Goal: Information Seeking & Learning: Find specific page/section

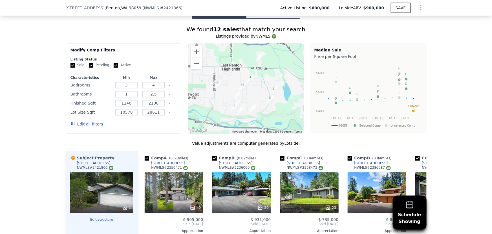
scroll to position [485, 0]
click at [109, 67] on div "Sold Pending Active" at bounding box center [124, 65] width 106 height 5
click at [114, 67] on input "Active" at bounding box center [116, 65] width 5 height 5
checkbox input "false"
click at [89, 67] on input "Pending" at bounding box center [91, 65] width 5 height 5
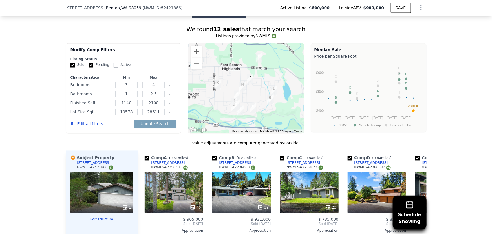
checkbox input "false"
click at [84, 127] on button "Edit all filters" at bounding box center [87, 124] width 33 height 6
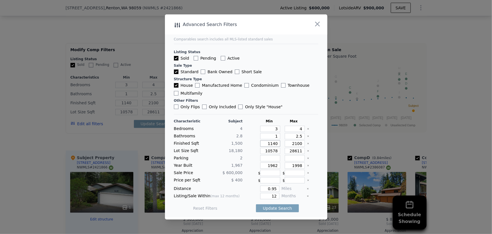
drag, startPoint x: 265, startPoint y: 143, endPoint x: 289, endPoint y: 146, distance: 24.4
click at [289, 146] on div "Finished Sqft 1,500 1140 2100" at bounding box center [246, 143] width 144 height 6
type input "1"
type input "130"
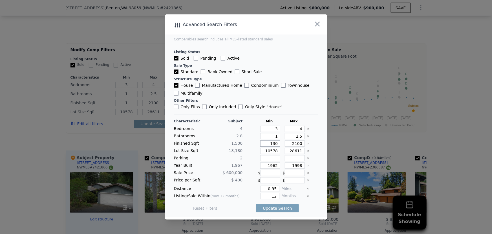
type input "13"
type input "130"
type input "1300"
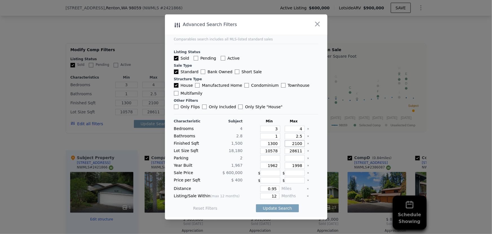
drag, startPoint x: 290, startPoint y: 144, endPoint x: 315, endPoint y: 143, distance: 25.1
click at [315, 143] on main "Comparables search includes all MLS-listed standard sales Listing Status Sold P…" at bounding box center [246, 115] width 162 height 203
type input "1"
type input "17"
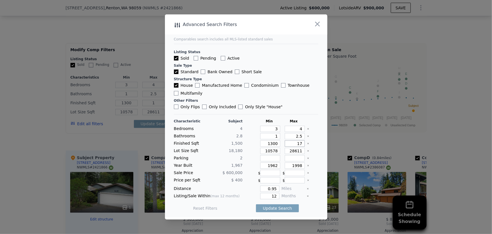
type input "17"
type input "1700"
type input "170"
type input "1700"
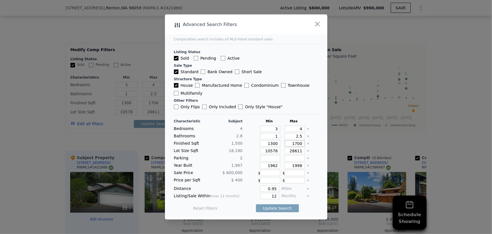
type input "1700"
drag, startPoint x: 272, startPoint y: 136, endPoint x: 277, endPoint y: 135, distance: 5.4
click at [277, 135] on input "1" at bounding box center [270, 136] width 20 height 6
type input "2"
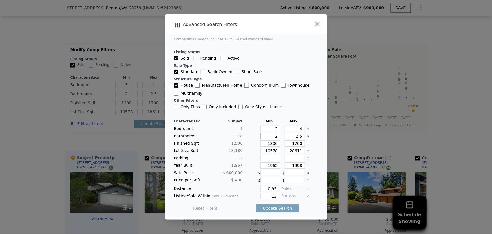
type input "2.5"
drag, startPoint x: 293, startPoint y: 135, endPoint x: 304, endPoint y: 137, distance: 10.9
click at [304, 137] on div "Bathrooms 2.8 2.5 2.5" at bounding box center [246, 136] width 144 height 6
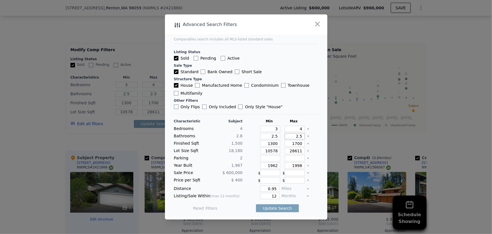
type input "3"
drag, startPoint x: 295, startPoint y: 129, endPoint x: 301, endPoint y: 129, distance: 5.9
click at [301, 129] on div "4" at bounding box center [294, 129] width 22 height 6
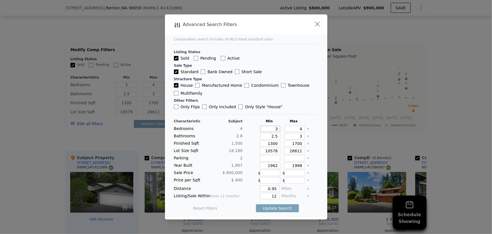
drag, startPoint x: 272, startPoint y: 130, endPoint x: 276, endPoint y: 129, distance: 4.0
click at [276, 129] on input "3" at bounding box center [270, 129] width 20 height 6
type input "4"
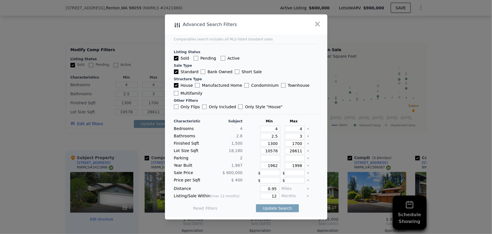
click at [307, 164] on icon "Clear" at bounding box center [308, 165] width 2 height 2
click at [296, 165] on input "number" at bounding box center [295, 165] width 20 height 6
type input "205"
drag, startPoint x: 275, startPoint y: 188, endPoint x: 261, endPoint y: 188, distance: 14.7
click at [261, 188] on input "0.95" at bounding box center [269, 188] width 19 height 6
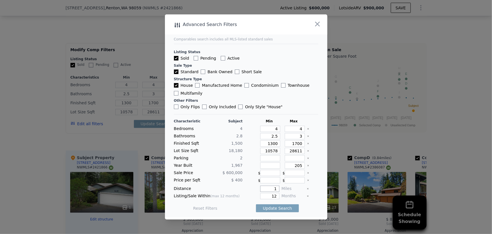
type input "1"
click at [272, 195] on input "12" at bounding box center [269, 196] width 19 height 6
click at [275, 193] on input "12" at bounding box center [269, 196] width 19 height 6
click at [279, 207] on button "Update Search" at bounding box center [277, 208] width 43 height 8
drag, startPoint x: 274, startPoint y: 195, endPoint x: 269, endPoint y: 197, distance: 4.7
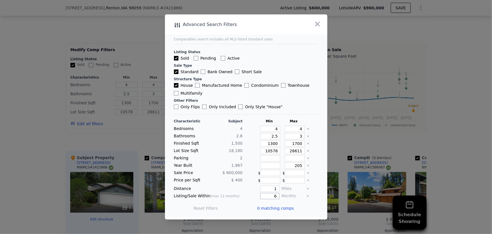
click at [269, 197] on input "6" at bounding box center [269, 196] width 19 height 6
type input "12"
click at [278, 207] on button "Update Search" at bounding box center [277, 208] width 43 height 8
click at [307, 150] on icon "Clear" at bounding box center [308, 151] width 2 height 2
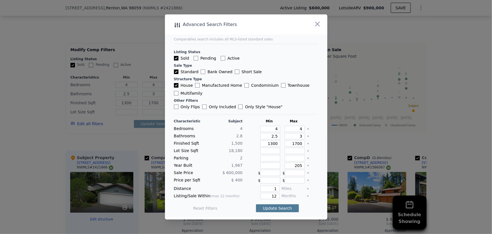
click at [284, 208] on button "Update Search" at bounding box center [277, 208] width 43 height 8
click at [296, 166] on input "205" at bounding box center [295, 165] width 20 height 6
type input "2005"
drag, startPoint x: 275, startPoint y: 195, endPoint x: 262, endPoint y: 196, distance: 12.5
click at [262, 196] on input "12" at bounding box center [269, 196] width 19 height 6
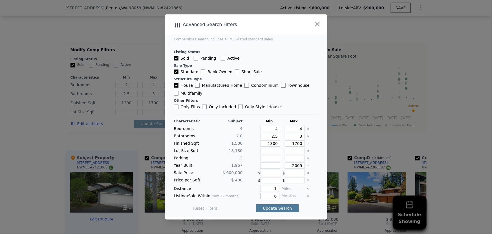
type input "6"
click at [272, 209] on button "Update Search" at bounding box center [277, 208] width 43 height 8
drag, startPoint x: 269, startPoint y: 135, endPoint x: 281, endPoint y: 133, distance: 12.8
click at [281, 133] on div "Bathrooms 2.8 2.5 3" at bounding box center [246, 136] width 144 height 6
type input "1"
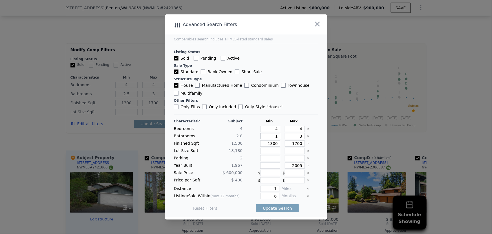
type input "1"
type input "1.5"
drag, startPoint x: 295, startPoint y: 136, endPoint x: 298, endPoint y: 136, distance: 3.1
click at [298, 136] on input "3" at bounding box center [295, 136] width 20 height 6
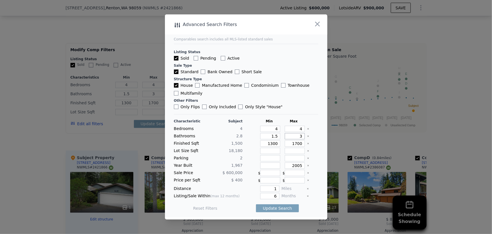
type input "2"
click at [283, 208] on button "Update Search" at bounding box center [277, 208] width 43 height 8
click at [274, 208] on span "0 matching comps" at bounding box center [276, 208] width 37 height 6
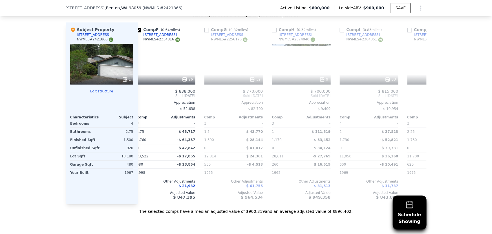
scroll to position [0, 393]
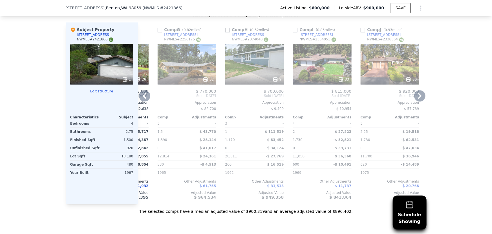
click at [417, 100] on icon at bounding box center [419, 95] width 11 height 11
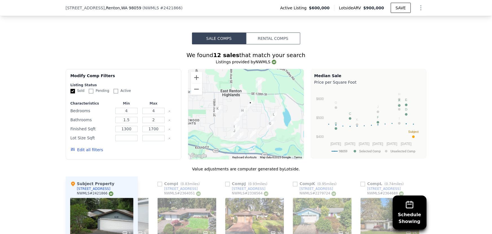
scroll to position [460, 0]
click at [85, 152] on button "Edit all filters" at bounding box center [87, 150] width 33 height 6
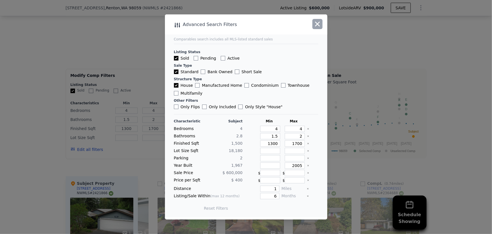
click at [317, 26] on icon "button" at bounding box center [318, 24] width 8 height 8
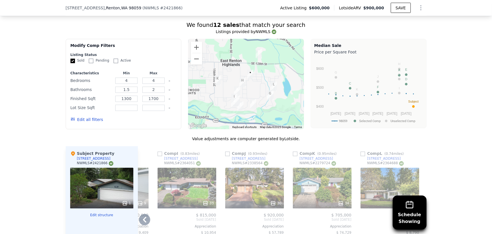
scroll to position [485, 0]
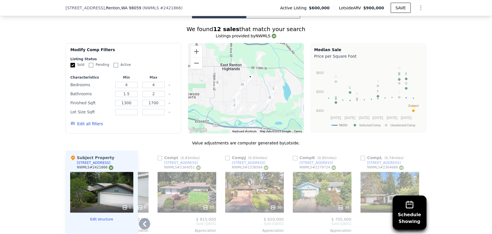
click at [77, 126] on button "Edit all filters" at bounding box center [87, 124] width 33 height 6
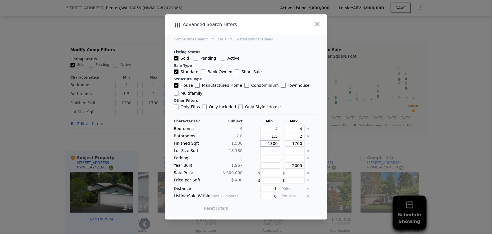
drag, startPoint x: 271, startPoint y: 144, endPoint x: 287, endPoint y: 145, distance: 16.4
click at [287, 145] on div "Finished Sqft 1,500 1300 1700" at bounding box center [246, 143] width 144 height 6
type input "1"
type input "17"
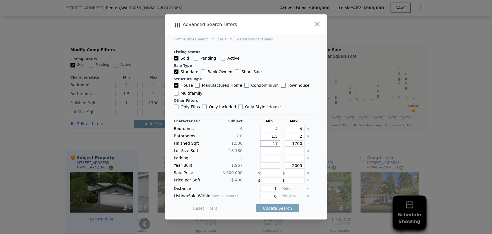
type input "17"
type input "1700"
type input "170"
type input "1700"
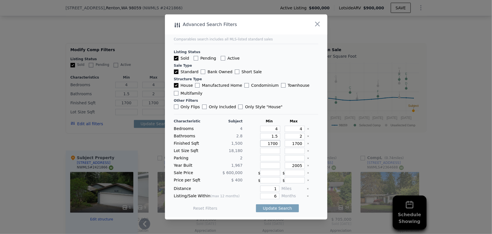
type input "1700"
type input "2"
type input "21"
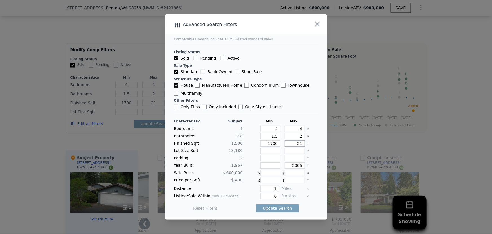
type input "214"
type input "2140"
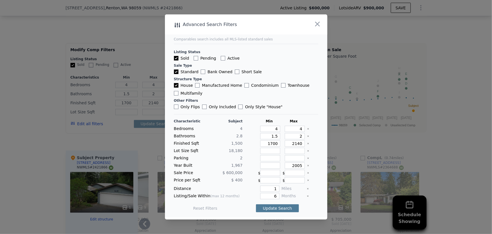
click at [278, 206] on button "Update Search" at bounding box center [277, 208] width 43 height 8
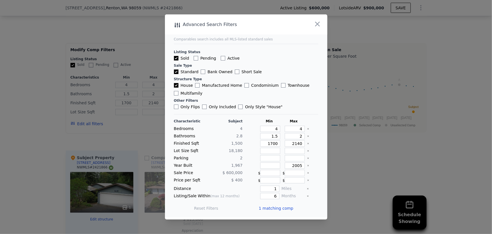
scroll to position [0, 0]
click at [270, 208] on span "1 matching comp" at bounding box center [276, 208] width 35 height 6
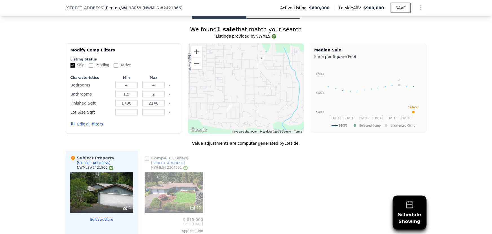
scroll to position [536, 0]
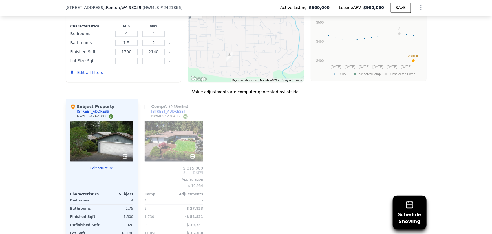
click at [84, 76] on button "Edit all filters" at bounding box center [87, 73] width 33 height 6
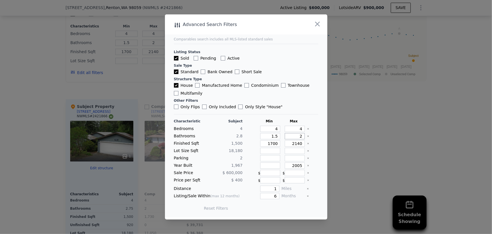
drag, startPoint x: 298, startPoint y: 137, endPoint x: 295, endPoint y: 137, distance: 2.8
click at [295, 137] on input "2" at bounding box center [295, 136] width 20 height 6
type input "3"
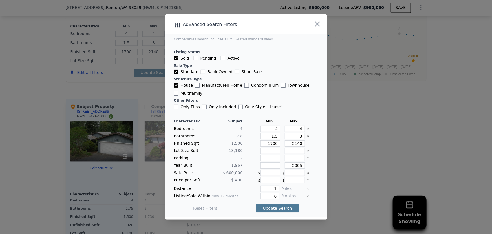
click at [277, 207] on button "Update Search" at bounding box center [277, 208] width 43 height 8
drag, startPoint x: 276, startPoint y: 195, endPoint x: 268, endPoint y: 196, distance: 7.8
click at [268, 196] on input "6" at bounding box center [269, 196] width 19 height 6
type input "1"
type input "2"
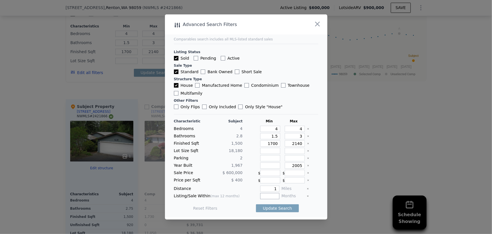
type input "1"
type input "2"
type input "1"
type input "12"
click at [280, 210] on button "Update Search" at bounding box center [277, 208] width 43 height 8
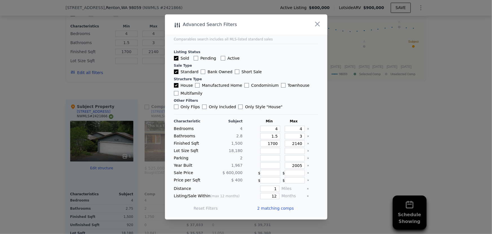
click at [282, 209] on span "2 matching comps" at bounding box center [276, 208] width 37 height 6
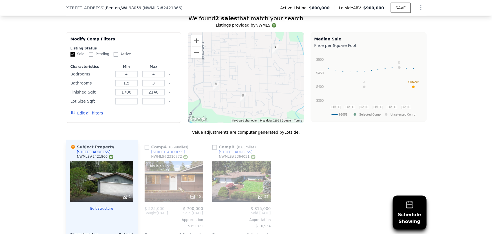
scroll to position [485, 0]
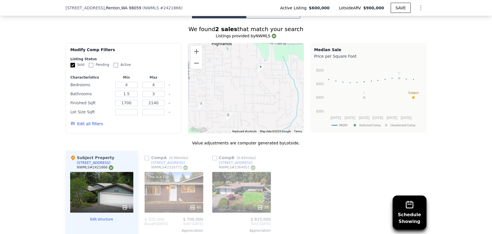
drag, startPoint x: 272, startPoint y: 74, endPoint x: 257, endPoint y: 84, distance: 17.5
click at [257, 84] on div at bounding box center [246, 88] width 116 height 90
